Goal: Information Seeking & Learning: Find specific page/section

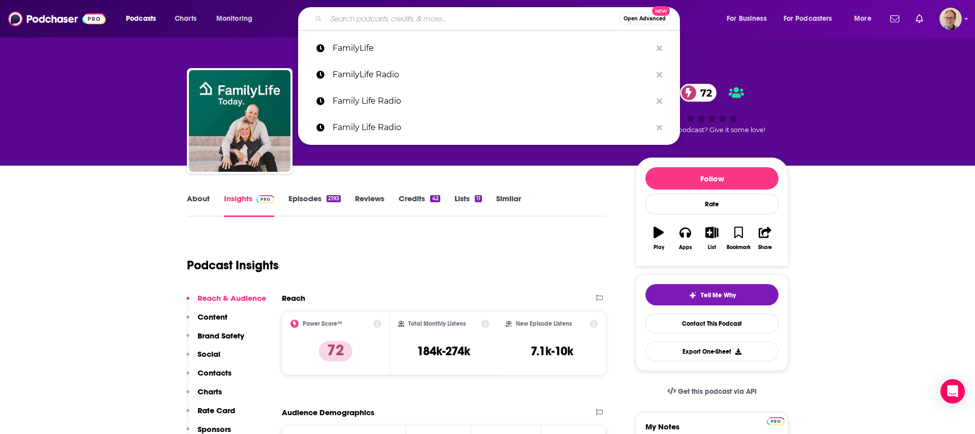
click at [412, 13] on input "Search podcasts, credits, & more..." at bounding box center [472, 19] width 293 height 16
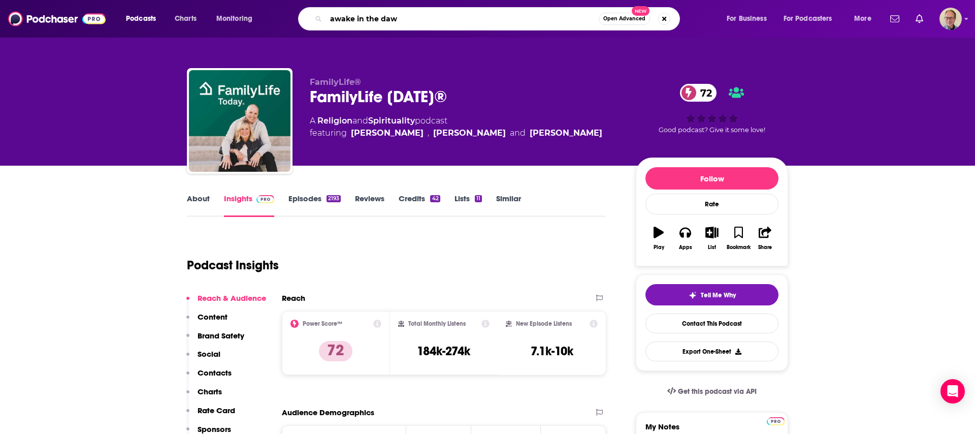
type input "awake in the [PERSON_NAME]"
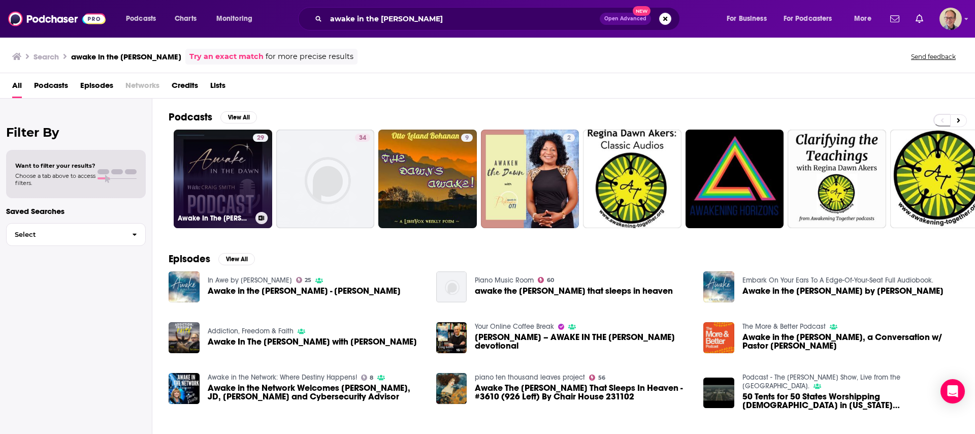
click at [217, 170] on link "29 Awake In The [PERSON_NAME] Daily Devotional Podcast" at bounding box center [223, 178] width 98 height 98
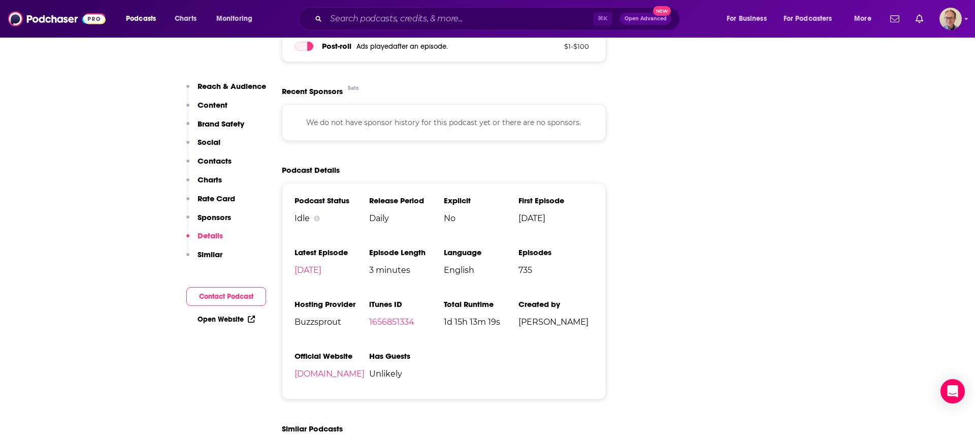
scroll to position [1328, 0]
